Goal: Task Accomplishment & Management: Manage account settings

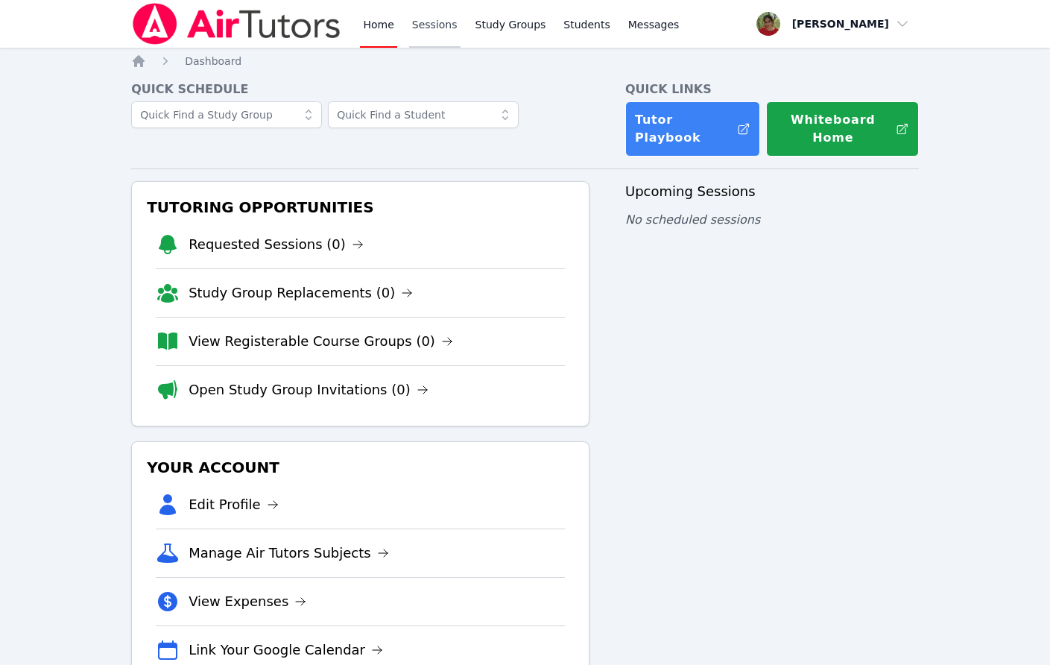
click at [433, 31] on link "Sessions" at bounding box center [434, 24] width 51 height 48
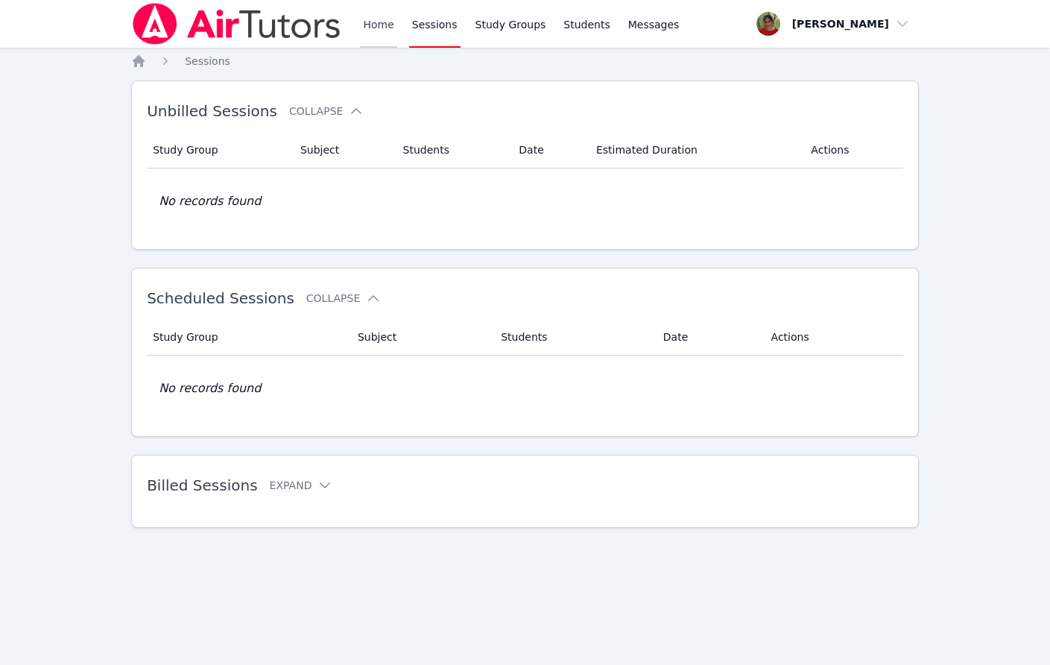
click at [370, 25] on link "Home" at bounding box center [378, 24] width 37 height 48
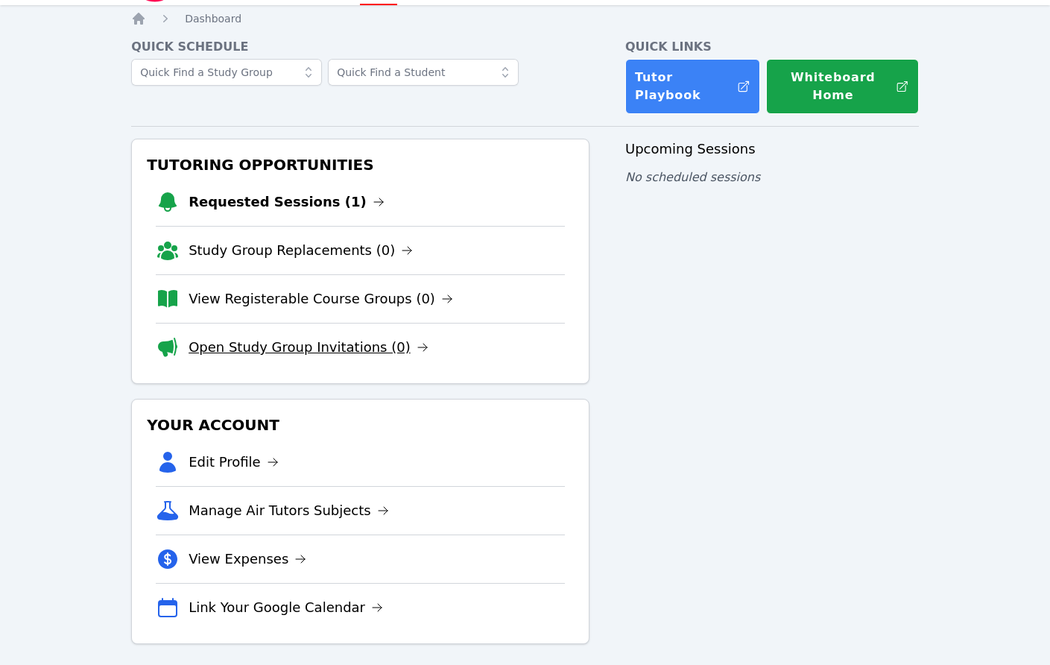
scroll to position [51, 0]
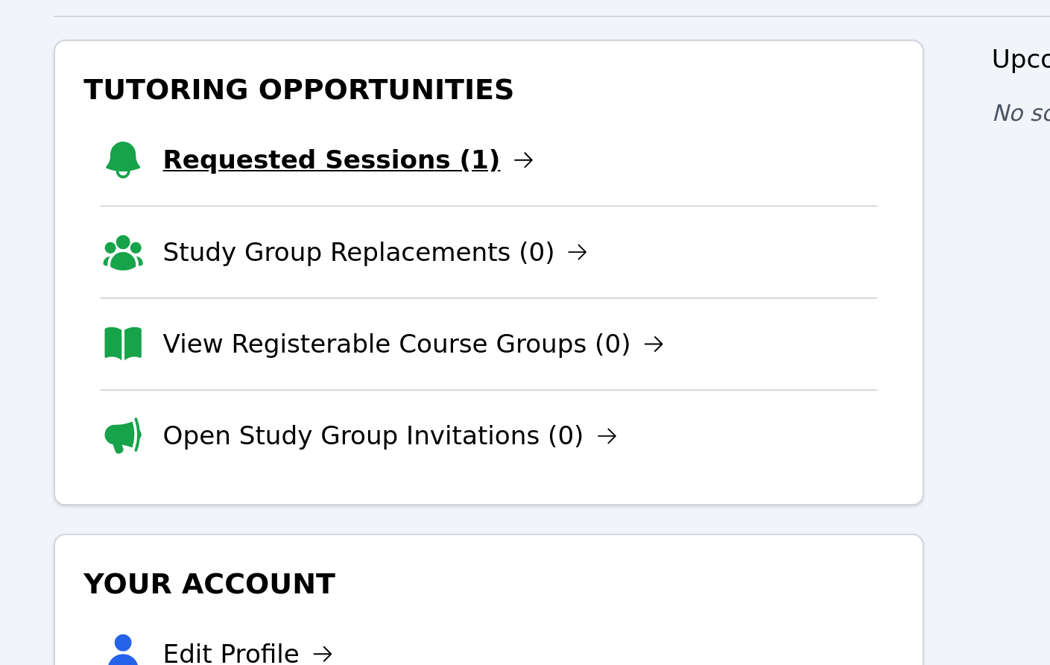
click at [275, 196] on link "Requested Sessions (1)" at bounding box center [287, 193] width 196 height 21
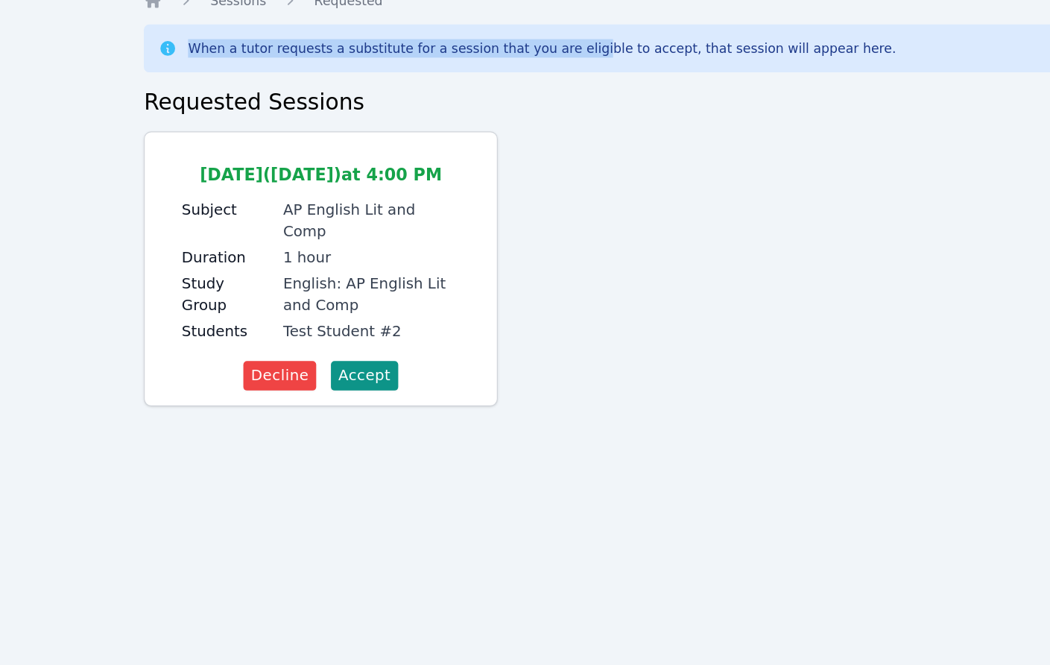
drag, startPoint x: 160, startPoint y: 94, endPoint x: 487, endPoint y: 103, distance: 327.3
click at [487, 103] on div "When a tutor requests a substitute for a session that you are eligible to accep…" at bounding box center [525, 99] width 764 height 15
click at [487, 103] on div "When a tutor requests a substitute for a session that you are eligible to accep…" at bounding box center [453, 99] width 572 height 15
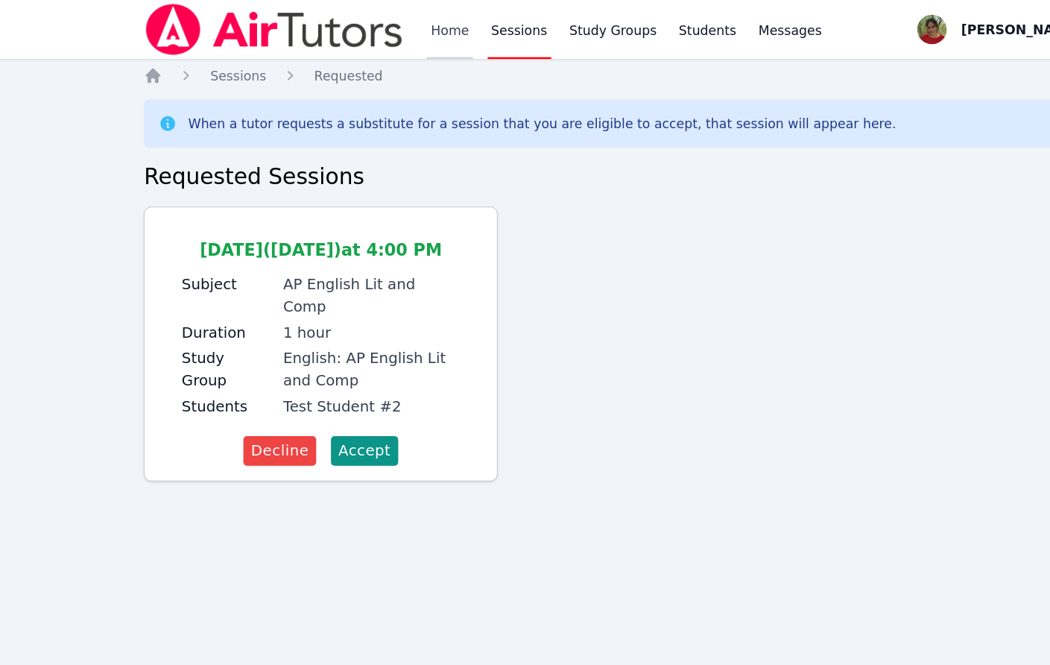
click at [376, 22] on link "Home" at bounding box center [378, 24] width 37 height 48
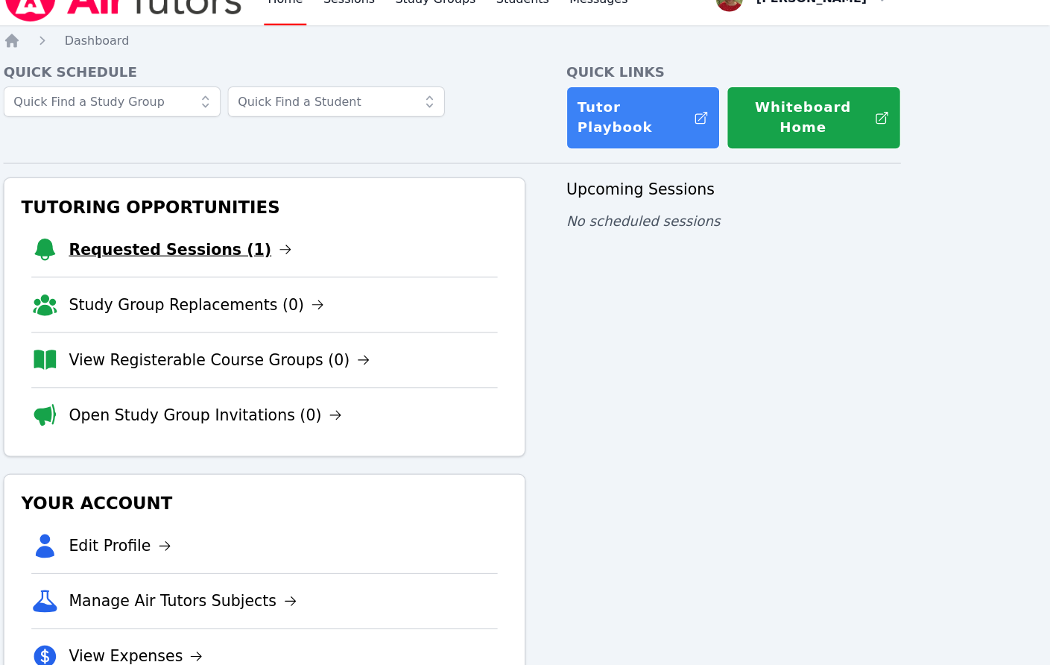
click at [277, 240] on link "Requested Sessions (1)" at bounding box center [287, 244] width 196 height 21
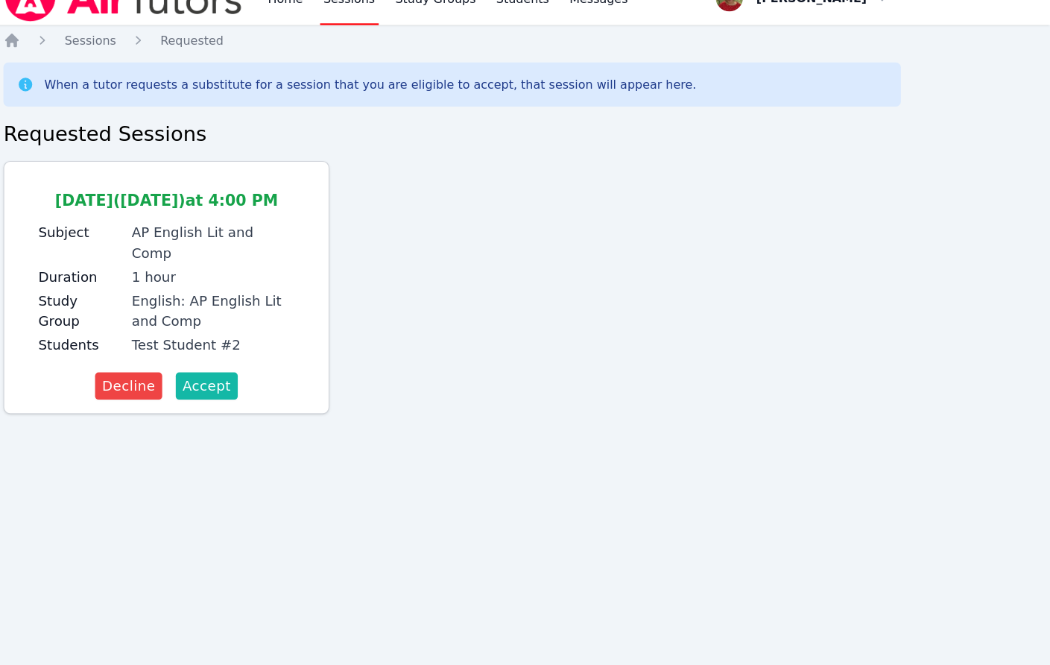
click at [294, 355] on span "Accept" at bounding box center [309, 364] width 42 height 18
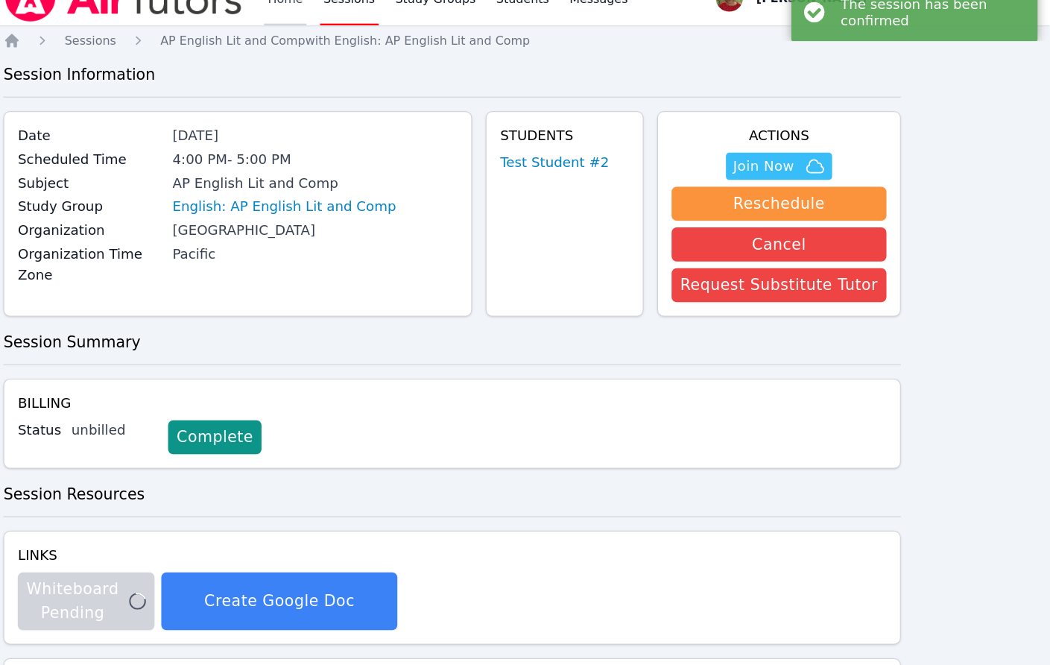
click at [370, 29] on link "Home" at bounding box center [378, 24] width 37 height 48
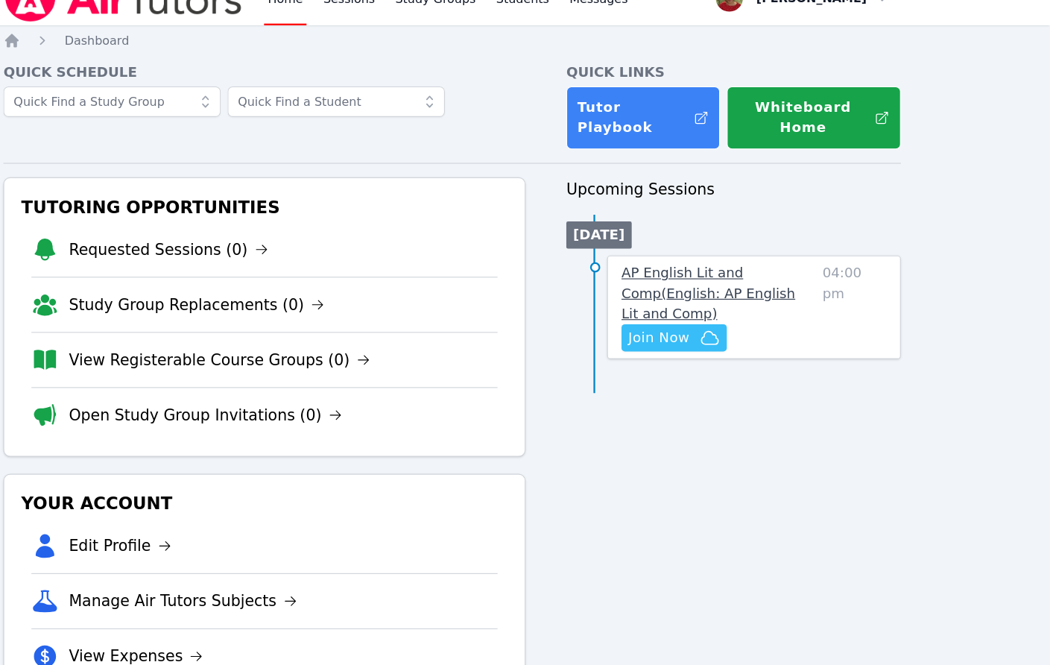
click at [741, 285] on span "AP English Lit and Comp ( English: AP English Lit and Comp )" at bounding box center [750, 283] width 153 height 50
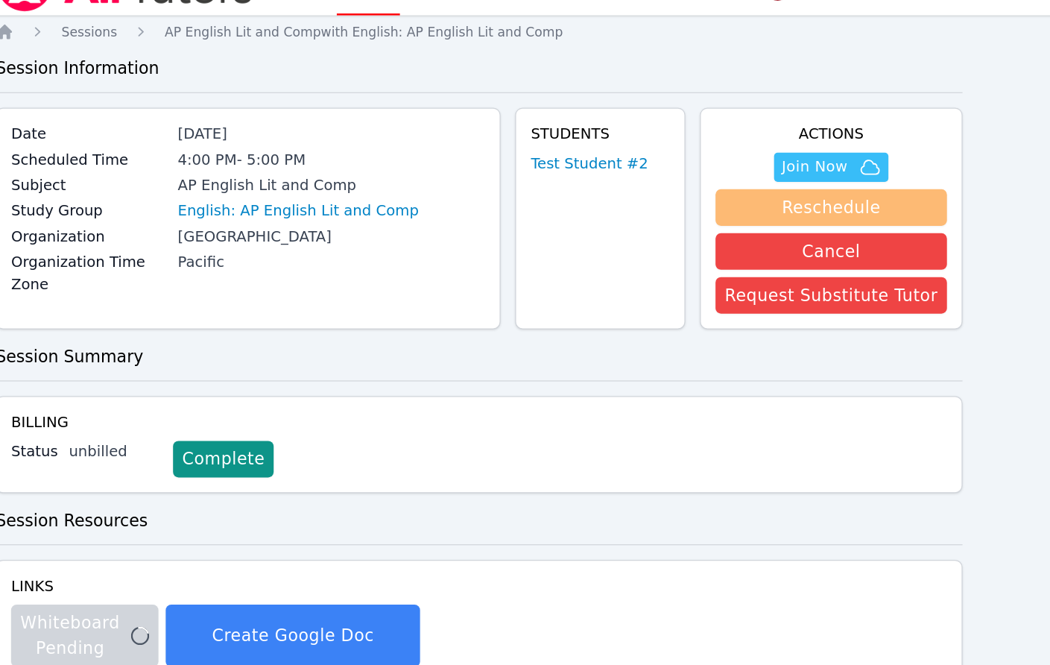
click at [792, 200] on button "Reschedule" at bounding box center [812, 204] width 189 height 30
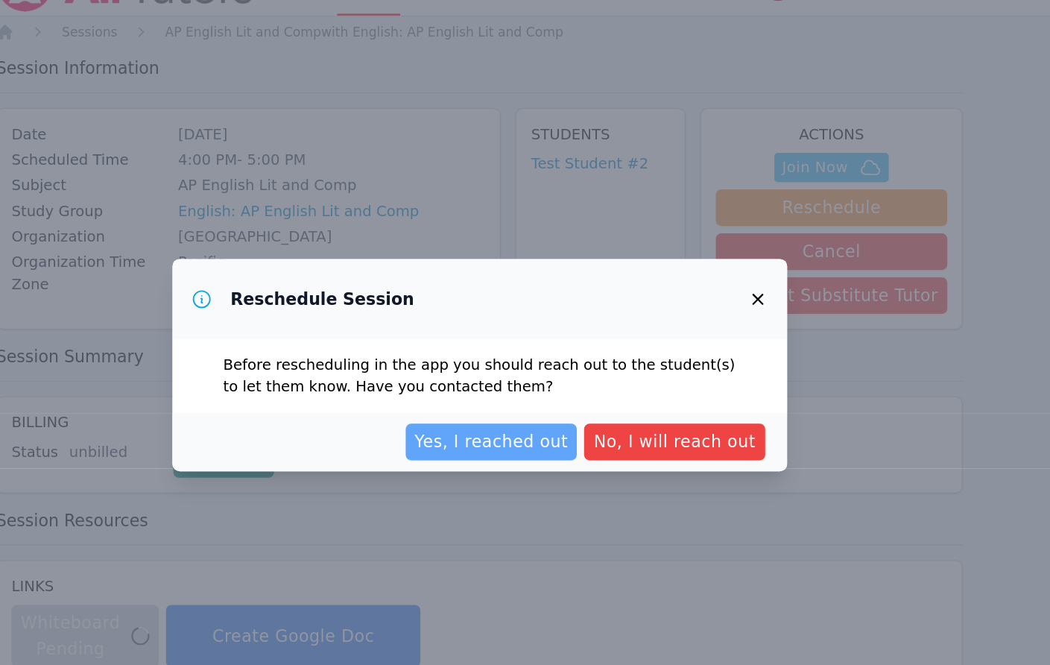
click at [576, 406] on button "Yes, I reached out" at bounding box center [535, 395] width 140 height 30
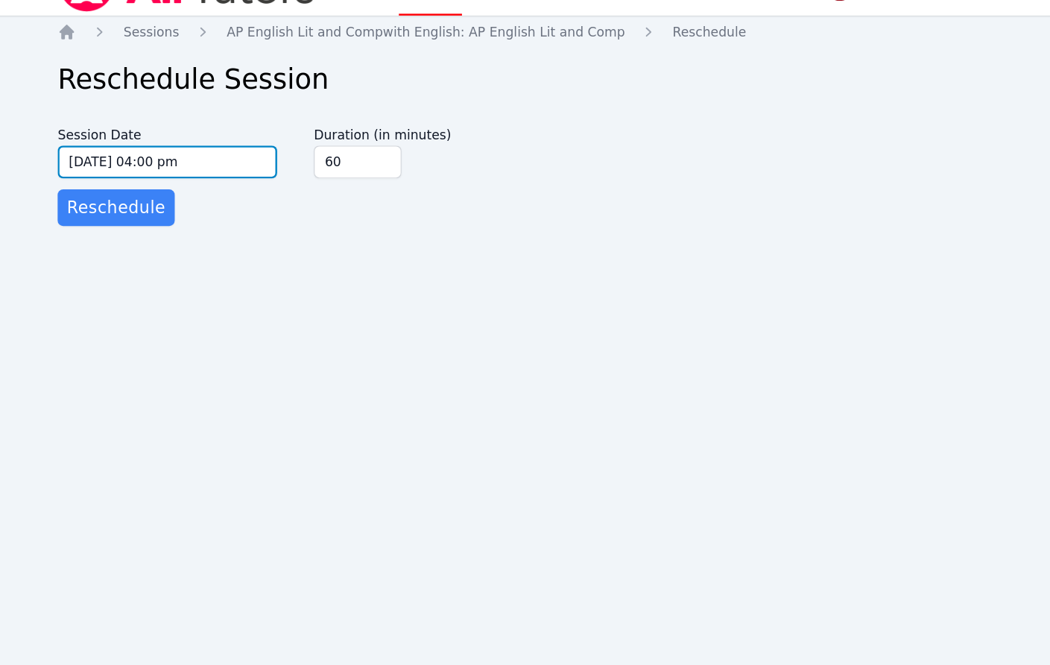
click at [236, 157] on input "[DATE] 04:00 pm" at bounding box center [220, 167] width 179 height 27
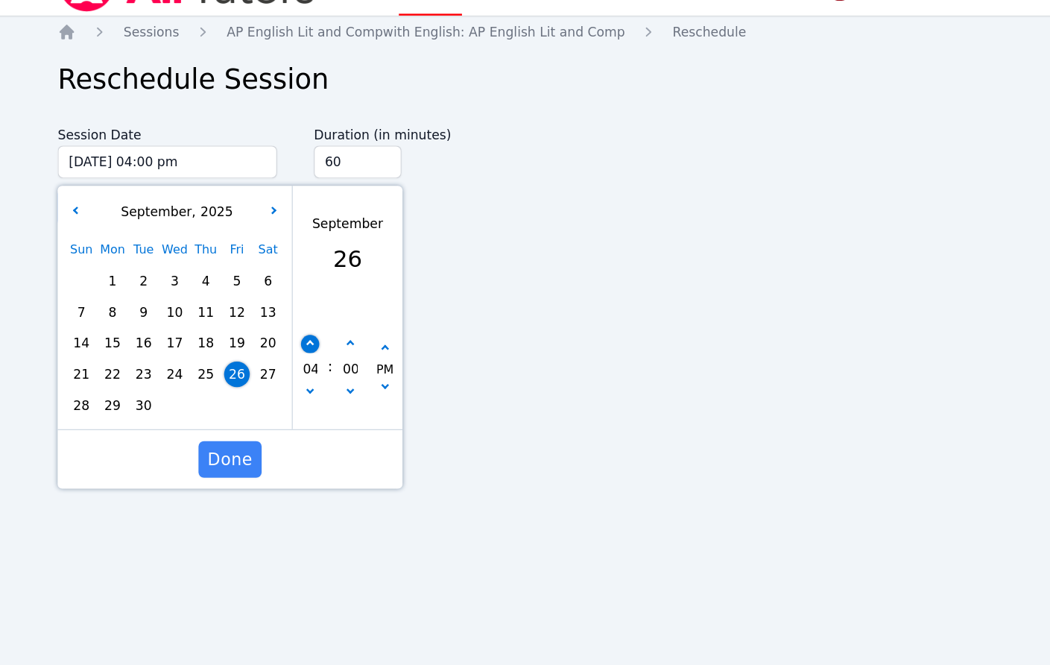
click at [333, 314] on button "button" at bounding box center [336, 315] width 15 height 15
type input "[DATE] 05:00 pm"
type input "05"
click at [333, 314] on button "button" at bounding box center [336, 315] width 15 height 15
type input "[DATE] 06:00 pm"
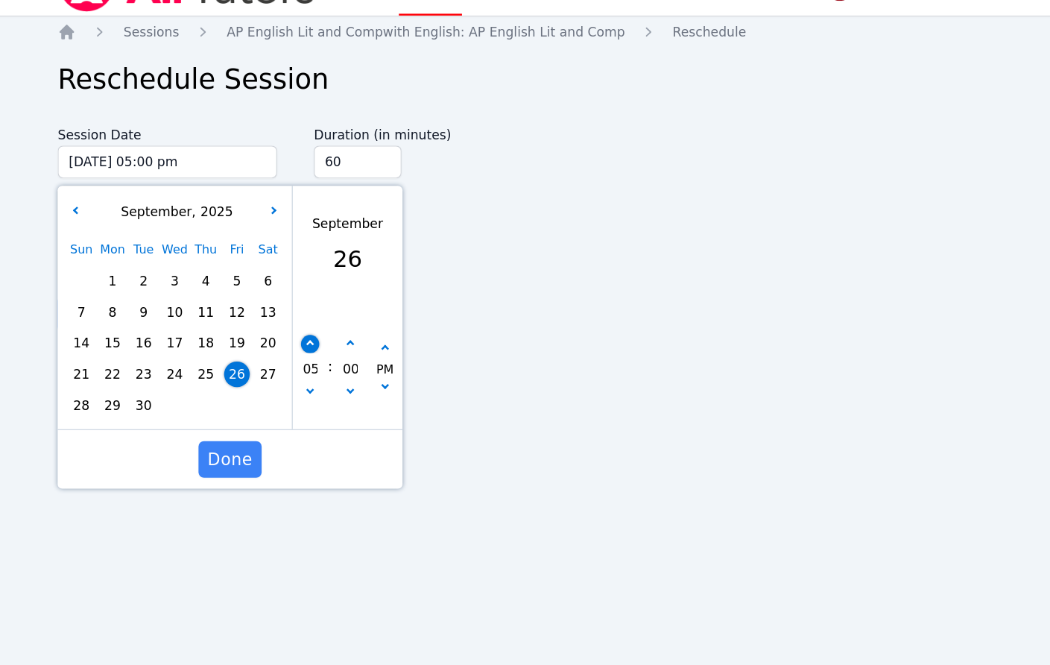
type input "06"
click at [277, 420] on button "Done" at bounding box center [271, 409] width 51 height 30
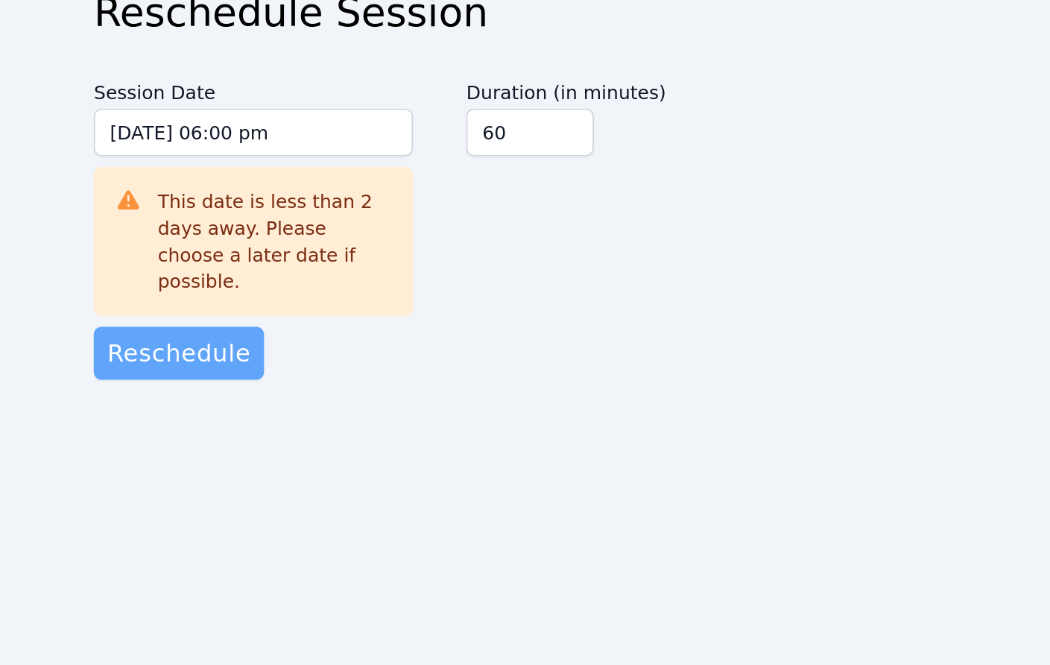
click at [183, 280] on span "Reschedule" at bounding box center [179, 290] width 80 height 21
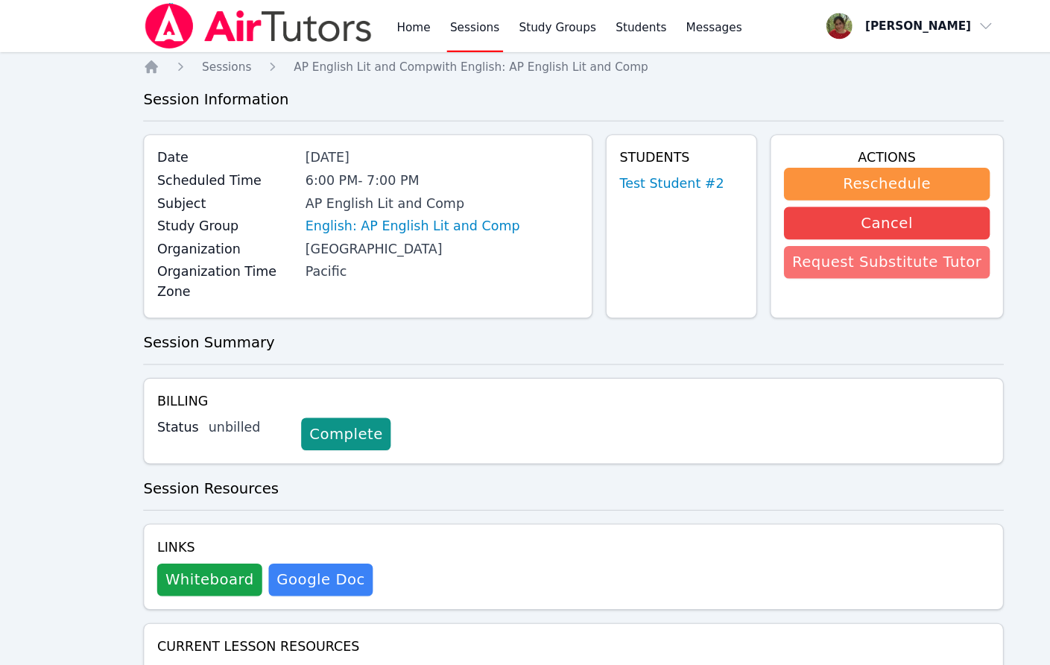
click at [793, 241] on button "Request Substitute Tutor" at bounding box center [812, 240] width 189 height 30
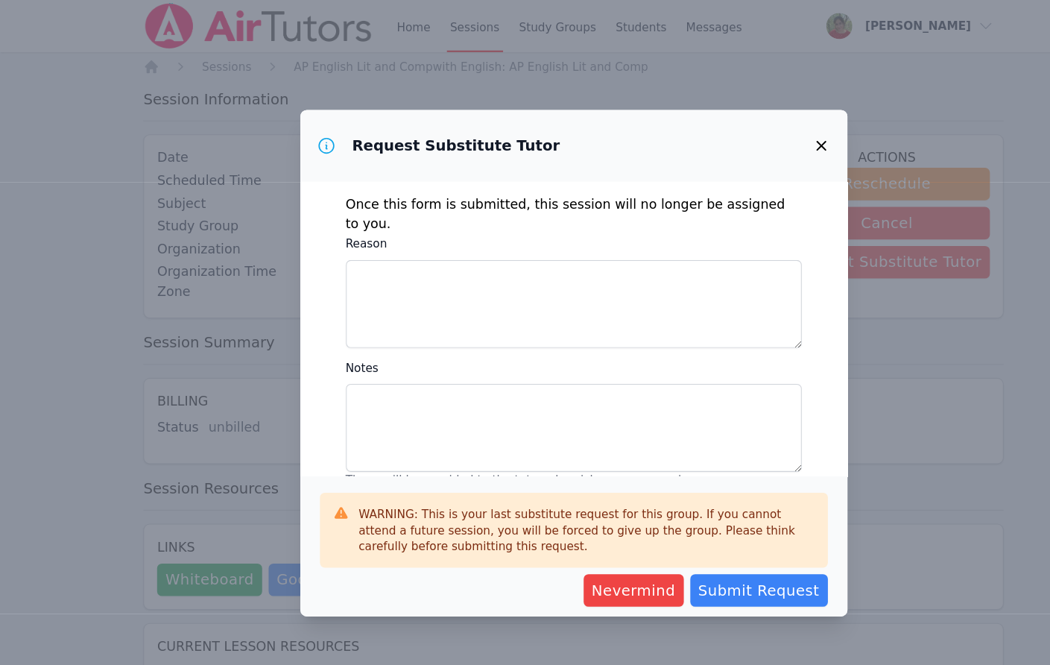
scroll to position [13, 0]
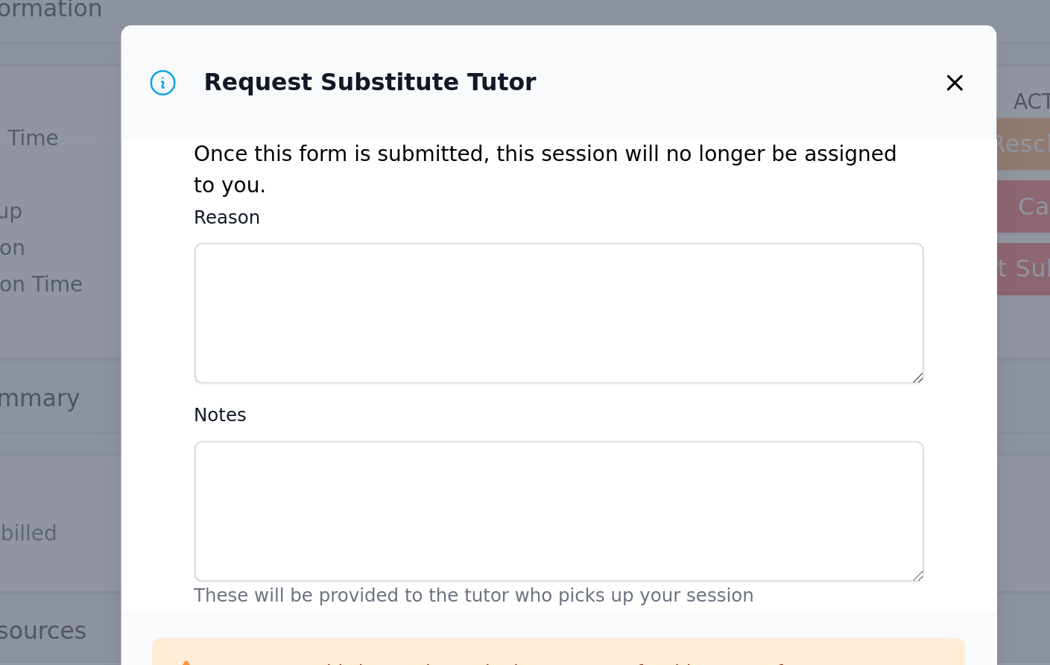
click at [752, 127] on icon "button" at bounding box center [752, 133] width 18 height 18
